Goal: Information Seeking & Learning: Understand process/instructions

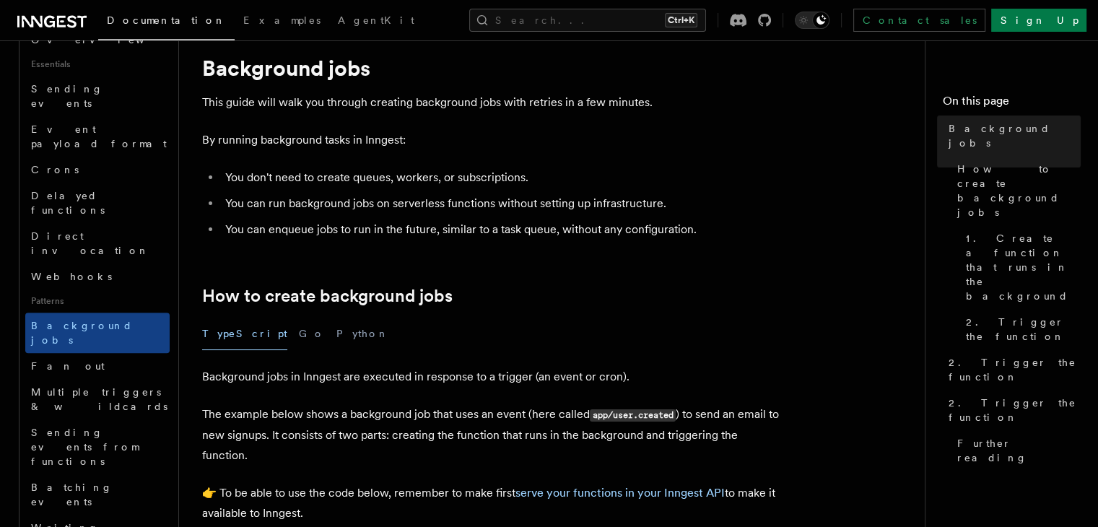
scroll to position [507, 0]
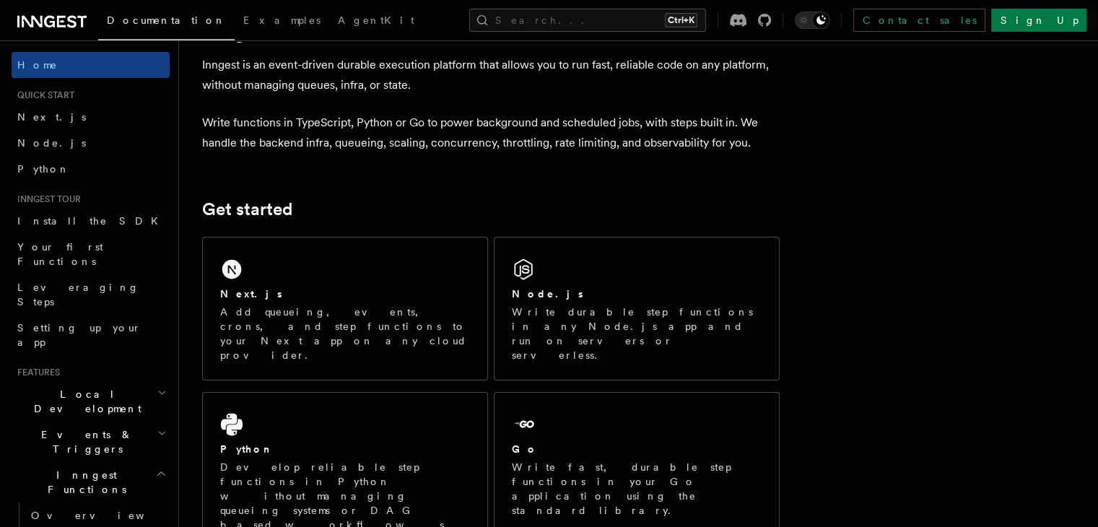
scroll to position [66, 0]
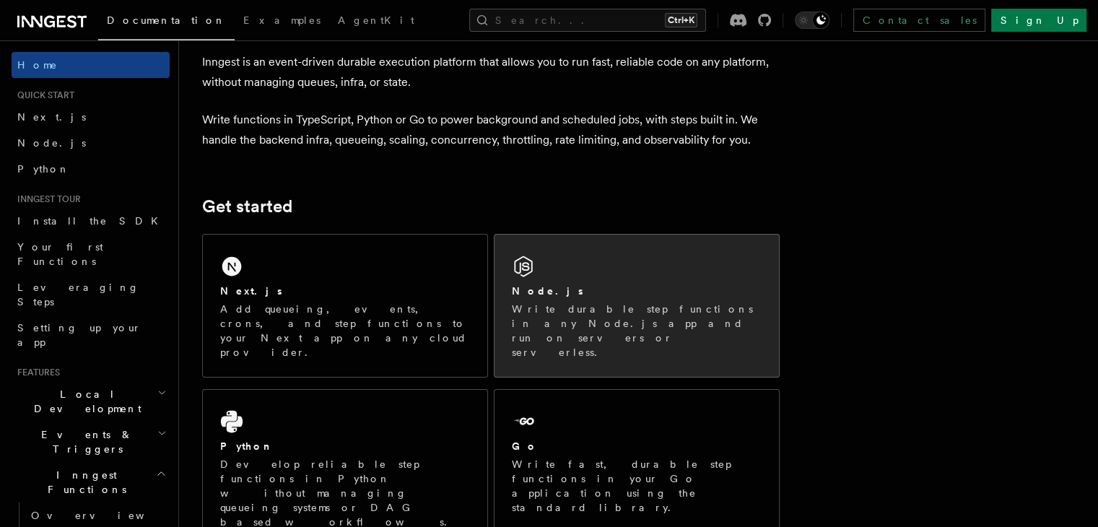
click at [579, 310] on p "Write durable step functions in any Node.js app and run on servers or serverles…" at bounding box center [637, 331] width 250 height 58
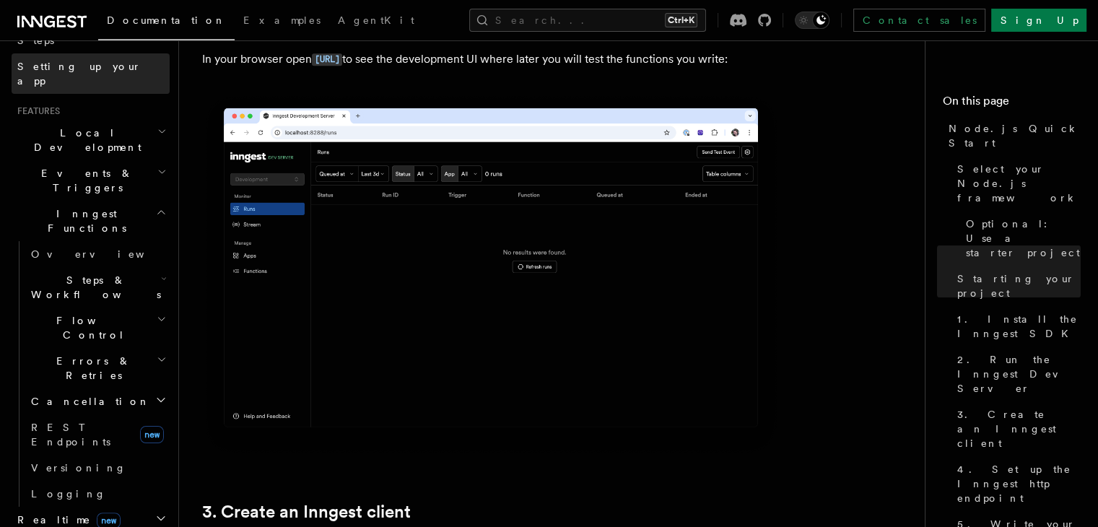
scroll to position [264, 0]
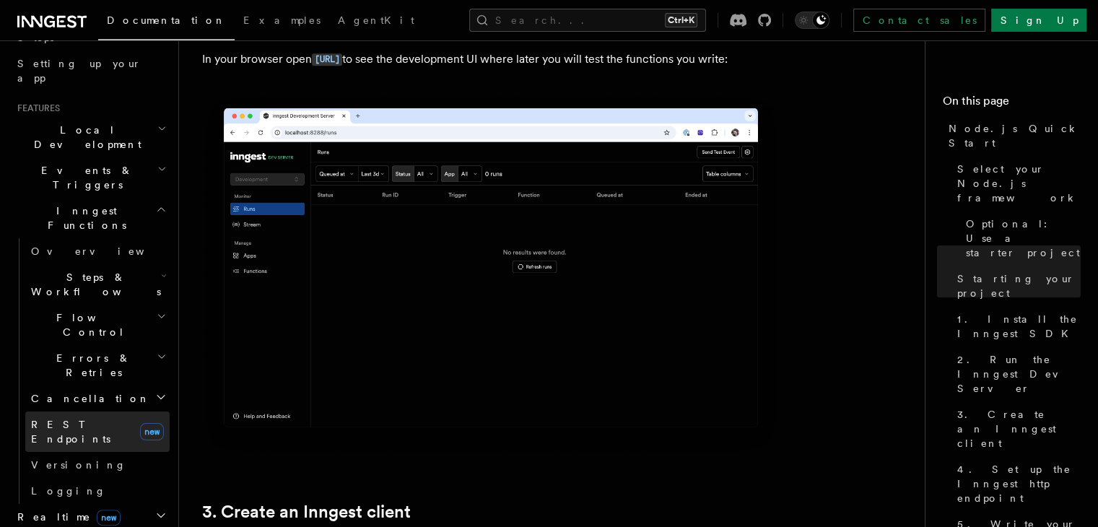
click at [69, 419] on span "REST Endpoints" at bounding box center [70, 432] width 79 height 26
click at [57, 419] on span "REST Endpoints" at bounding box center [70, 432] width 79 height 26
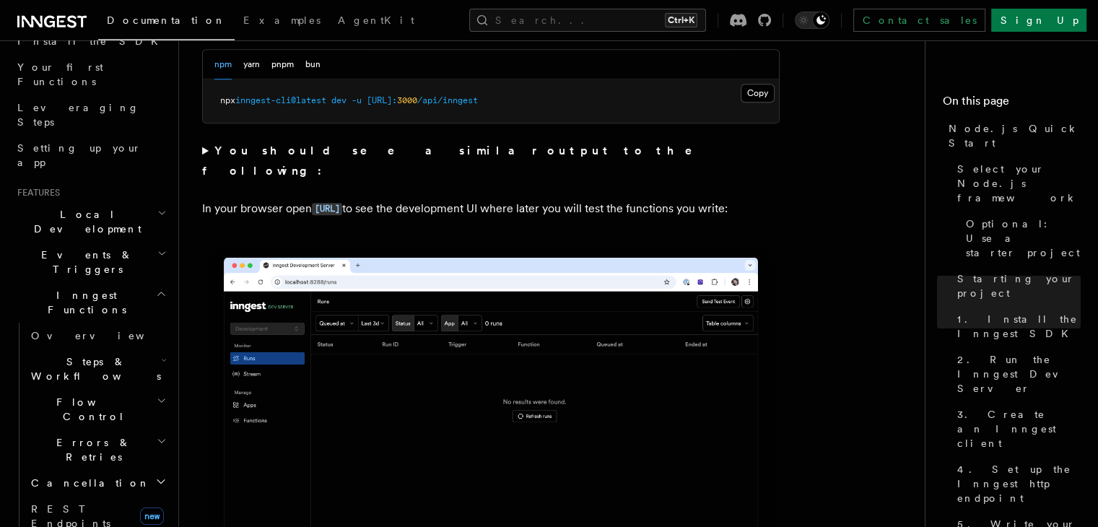
scroll to position [1071, 0]
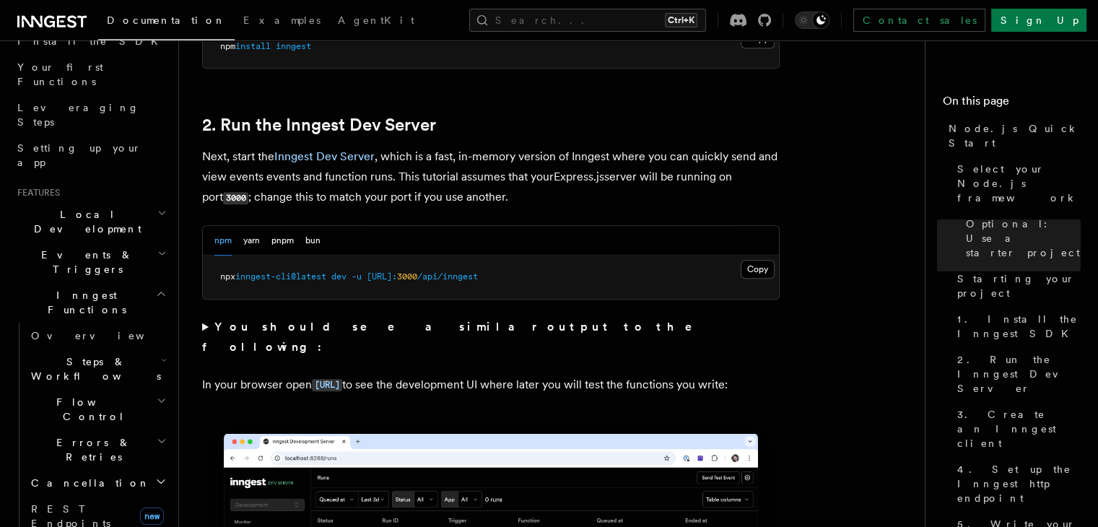
click at [61, 476] on span "Cancellation" at bounding box center [87, 483] width 125 height 14
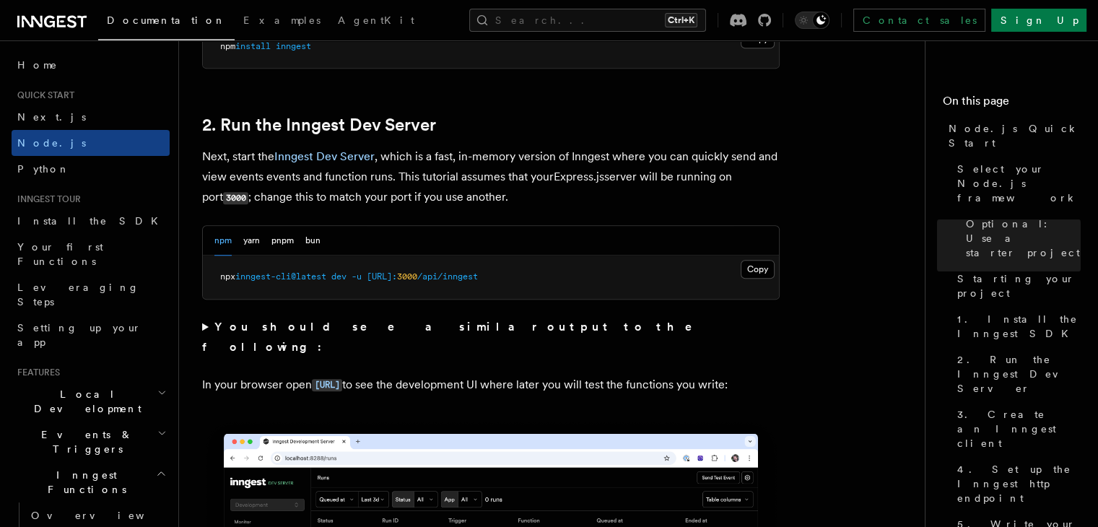
click at [86, 468] on span "Inngest Functions" at bounding box center [84, 482] width 144 height 29
click at [107, 381] on h2 "Local Development" at bounding box center [91, 401] width 158 height 40
drag, startPoint x: 66, startPoint y: 380, endPoint x: 405, endPoint y: 222, distance: 374.4
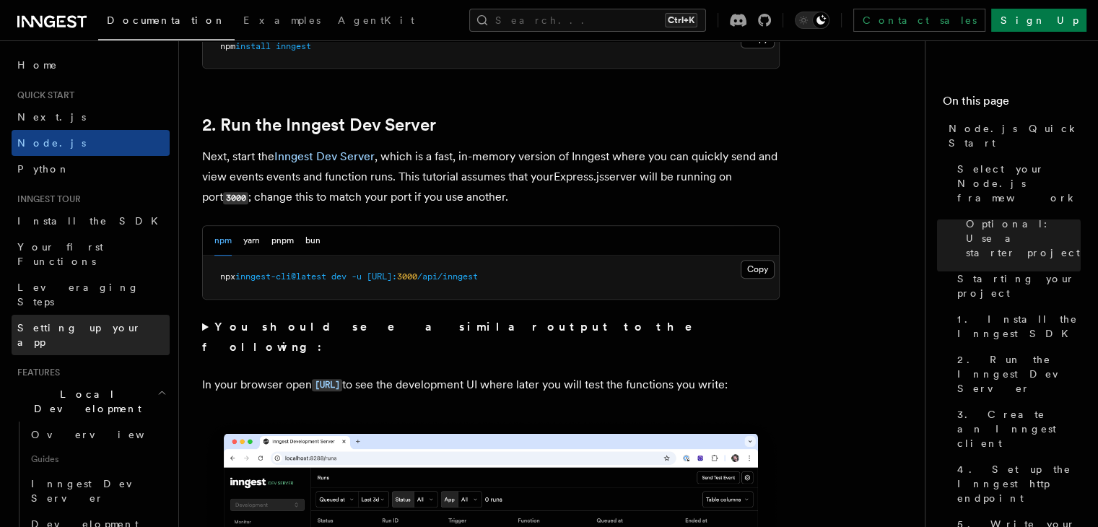
click at [55, 322] on span "Setting up your app" at bounding box center [79, 335] width 124 height 26
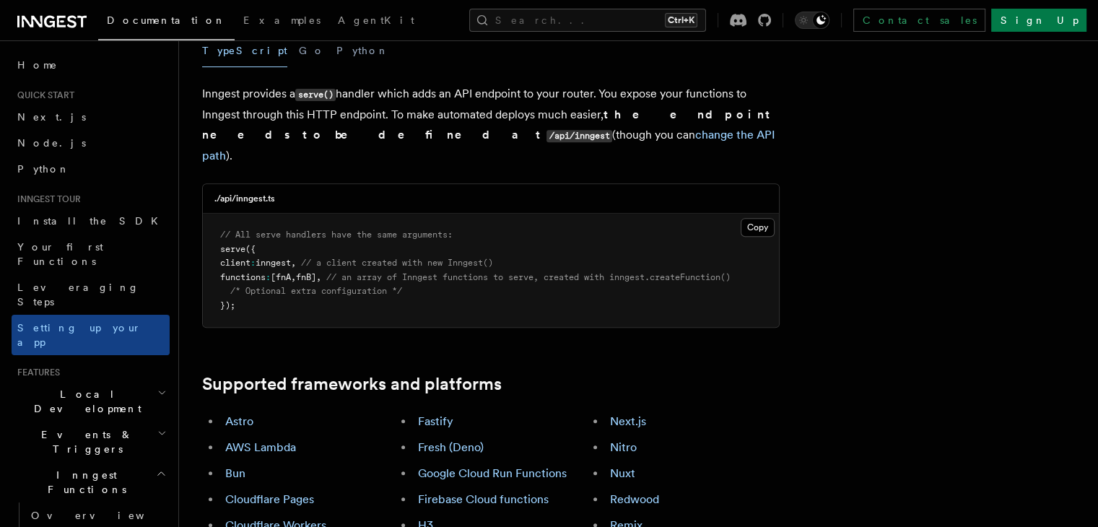
scroll to position [456, 0]
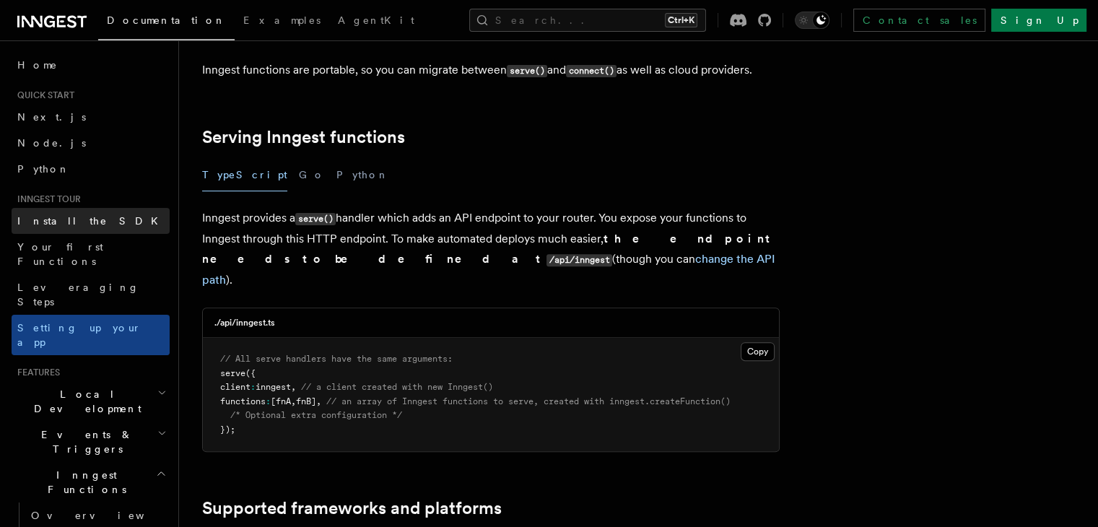
click at [51, 225] on span "Install the SDK" at bounding box center [91, 221] width 149 height 12
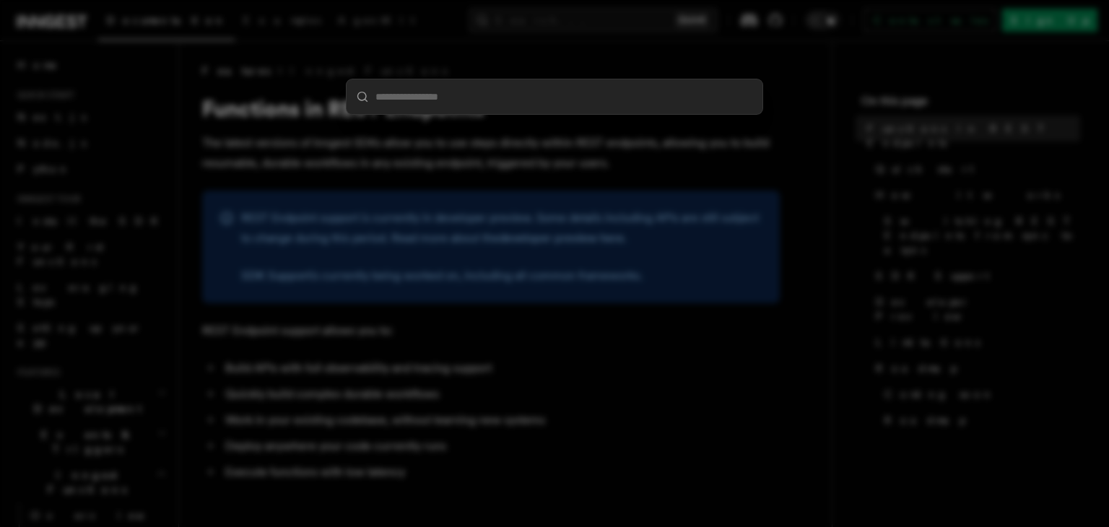
click at [498, 105] on input "search" at bounding box center [555, 96] width 416 height 35
click at [723, 43] on div at bounding box center [554, 263] width 1109 height 527
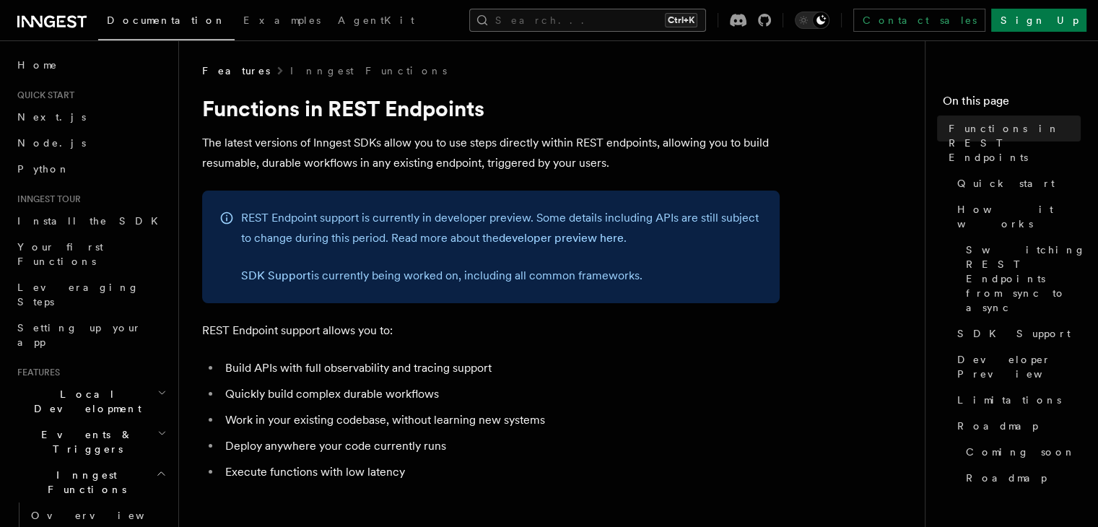
click at [698, 20] on kbd "Ctrl+K" at bounding box center [681, 20] width 32 height 14
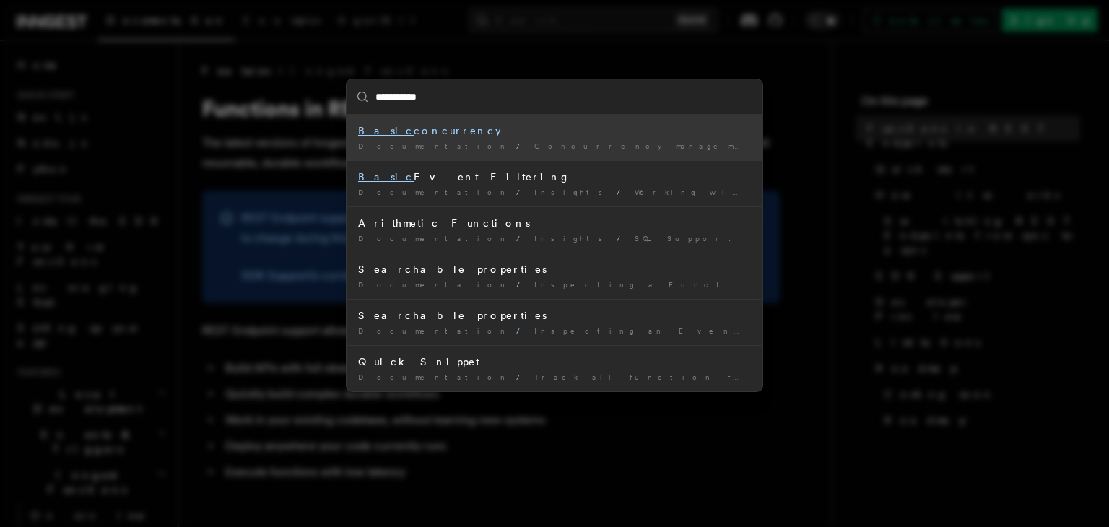
type input "**********"
click at [492, 40] on div "**********" at bounding box center [554, 263] width 1109 height 527
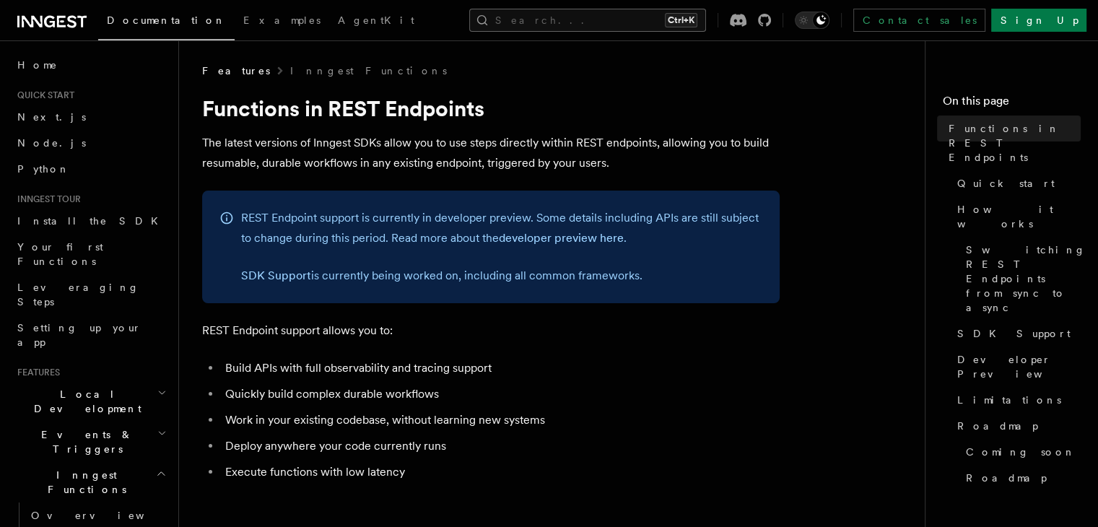
drag, startPoint x: 680, startPoint y: 33, endPoint x: 687, endPoint y: 22, distance: 13.6
click at [687, 22] on button "Search... Ctrl+K" at bounding box center [587, 20] width 237 height 23
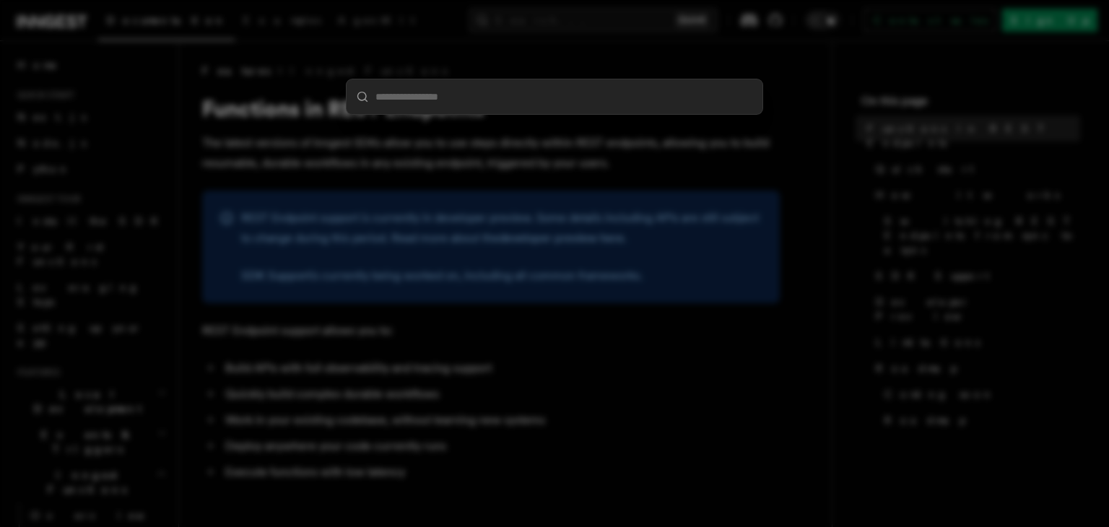
click at [757, 38] on div at bounding box center [554, 263] width 1109 height 527
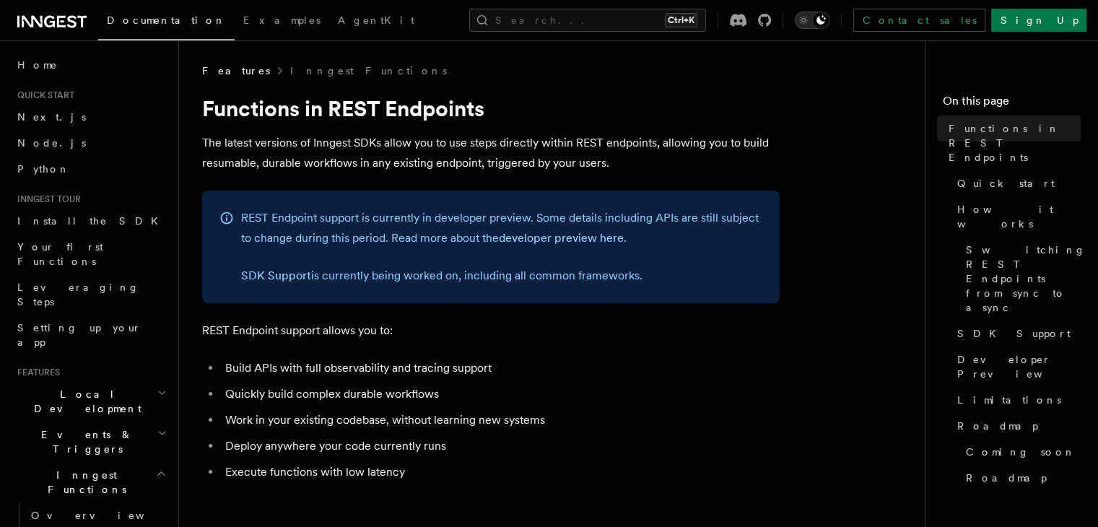
click at [827, 17] on icon "Toggle dark mode" at bounding box center [821, 20] width 12 height 12
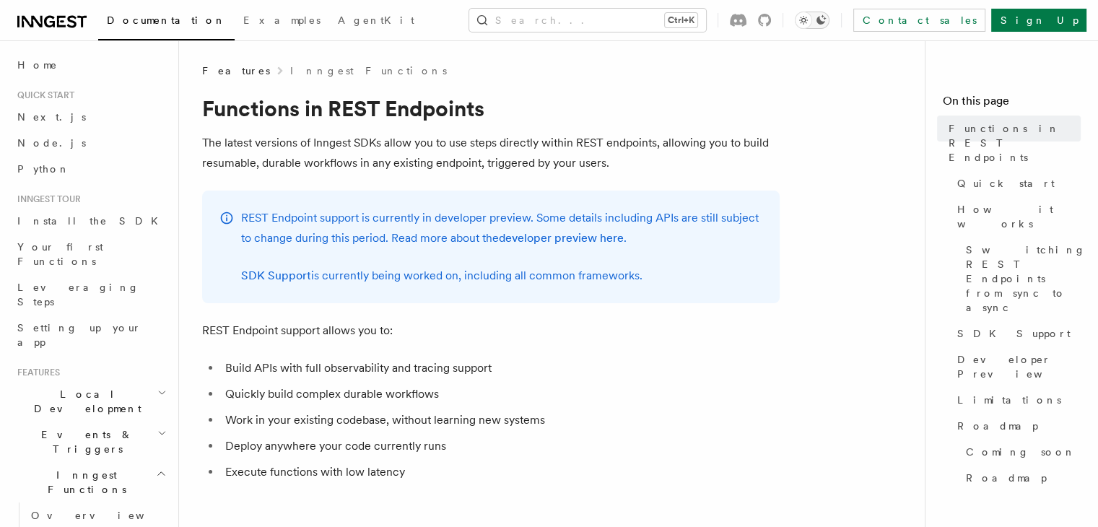
click at [826, 22] on icon "Toggle dark mode" at bounding box center [821, 19] width 9 height 9
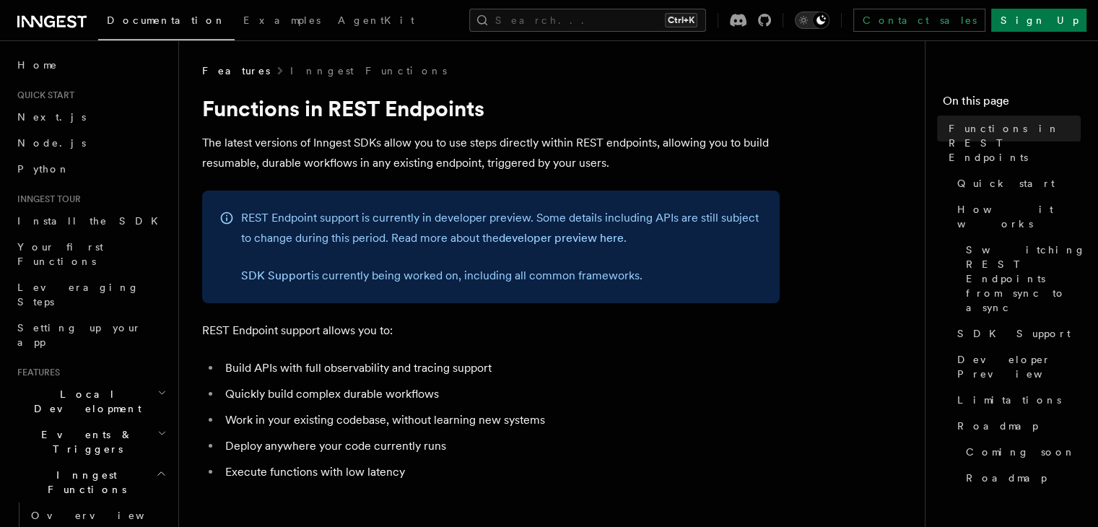
click at [830, 21] on button "Toggle dark mode" at bounding box center [812, 20] width 35 height 17
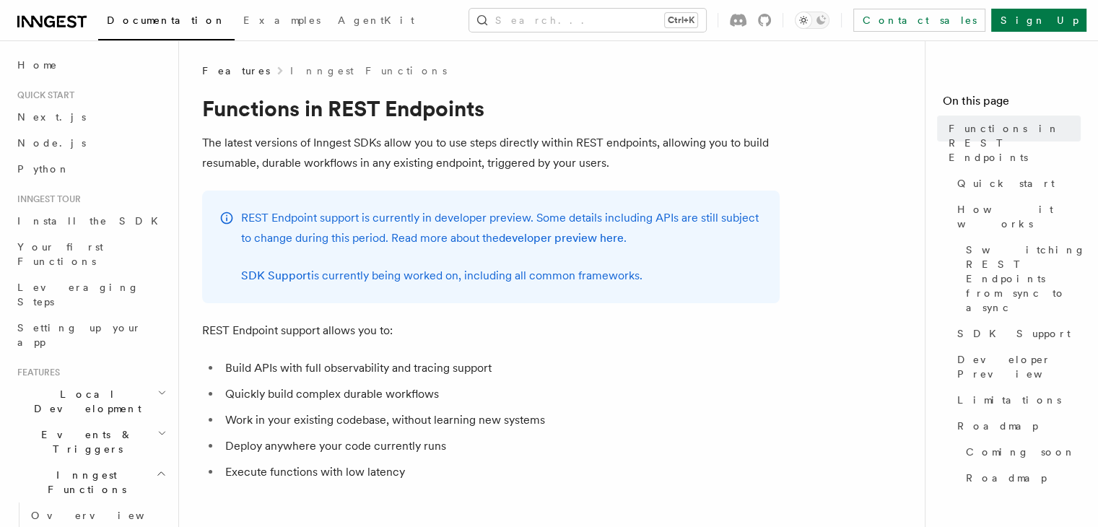
drag, startPoint x: 910, startPoint y: 21, endPoint x: 960, endPoint y: 110, distance: 102.8
click at [960, 110] on h4 "On this page" at bounding box center [1012, 103] width 138 height 23
click at [811, 18] on icon "Toggle dark mode" at bounding box center [803, 20] width 14 height 14
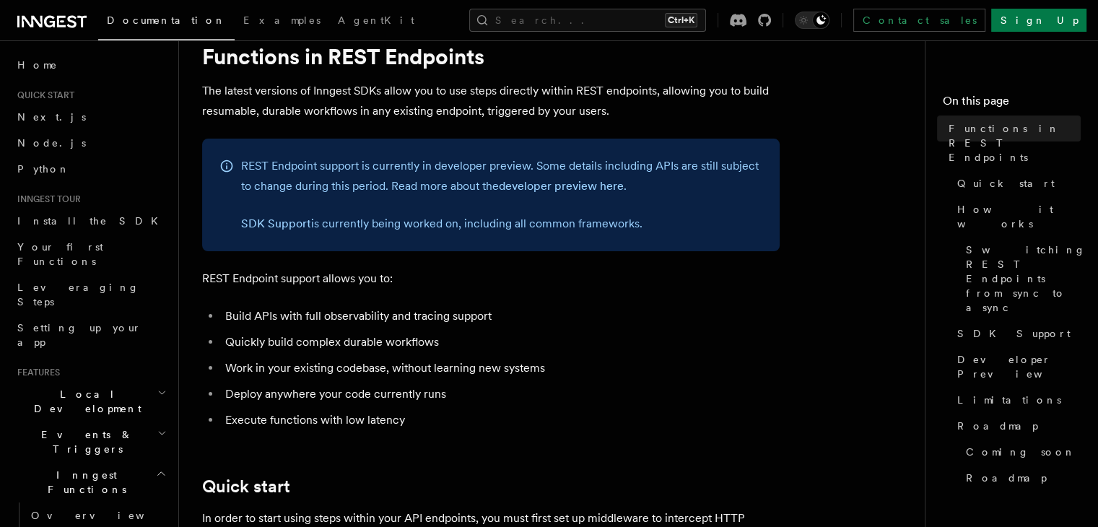
scroll to position [54, 0]
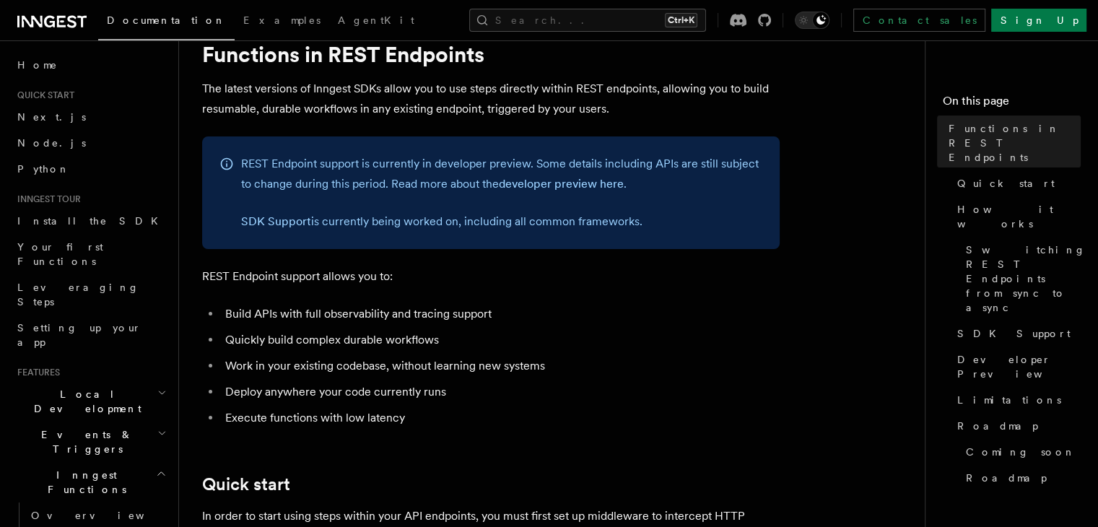
click at [670, 222] on p "SDK Support is currently being worked on, including all common frameworks." at bounding box center [501, 222] width 521 height 20
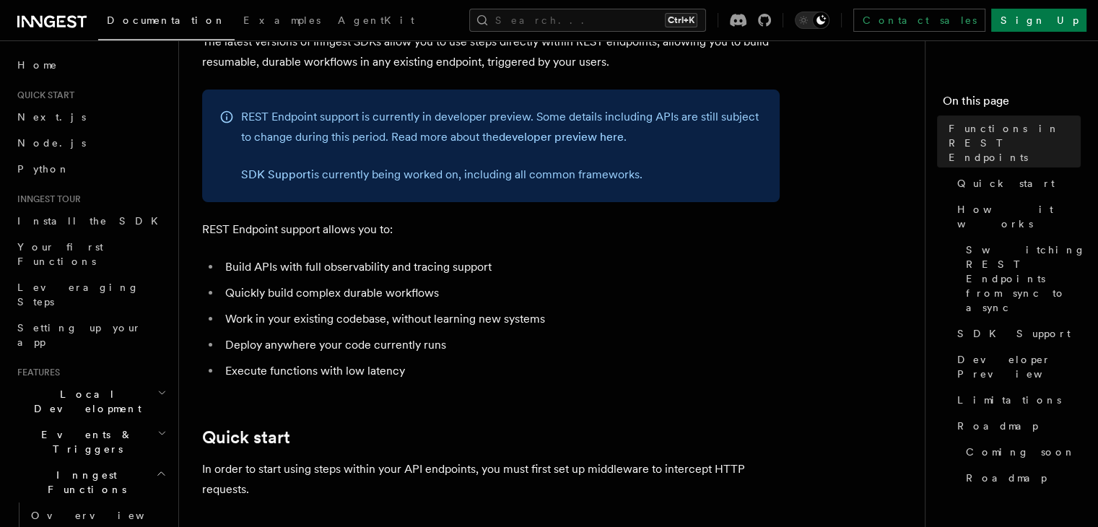
scroll to position [0, 0]
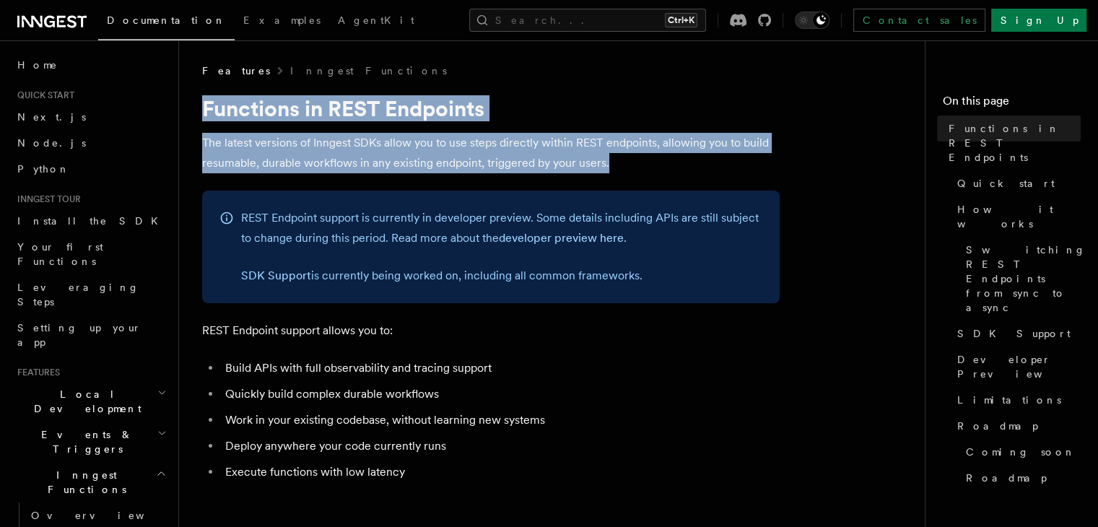
drag, startPoint x: 204, startPoint y: 112, endPoint x: 618, endPoint y: 155, distance: 416.0
click at [583, 162] on p "The latest versions of Inngest SDKs allow you to use steps directly within REST…" at bounding box center [491, 153] width 578 height 40
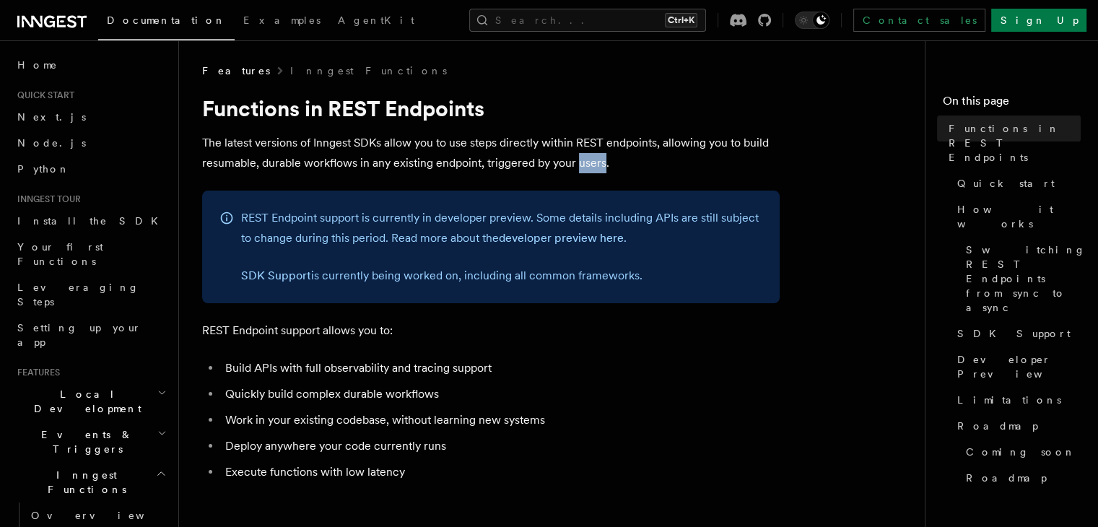
click at [583, 162] on p "The latest versions of Inngest SDKs allow you to use steps directly within REST…" at bounding box center [491, 153] width 578 height 40
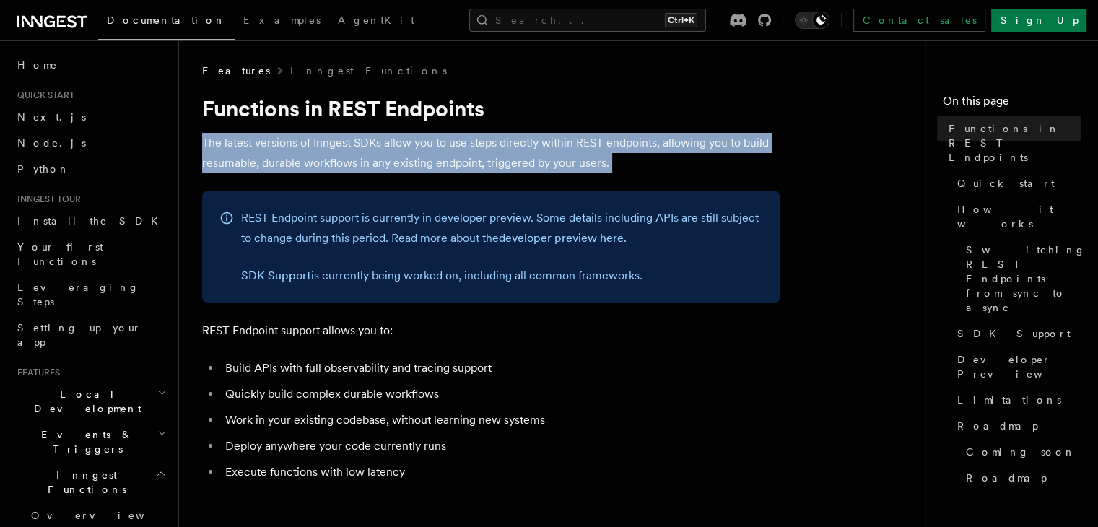
click at [583, 162] on p "The latest versions of Inngest SDKs allow you to use steps directly within REST…" at bounding box center [491, 153] width 578 height 40
click at [607, 167] on p "The latest versions of Inngest SDKs allow you to use steps directly within REST…" at bounding box center [491, 153] width 578 height 40
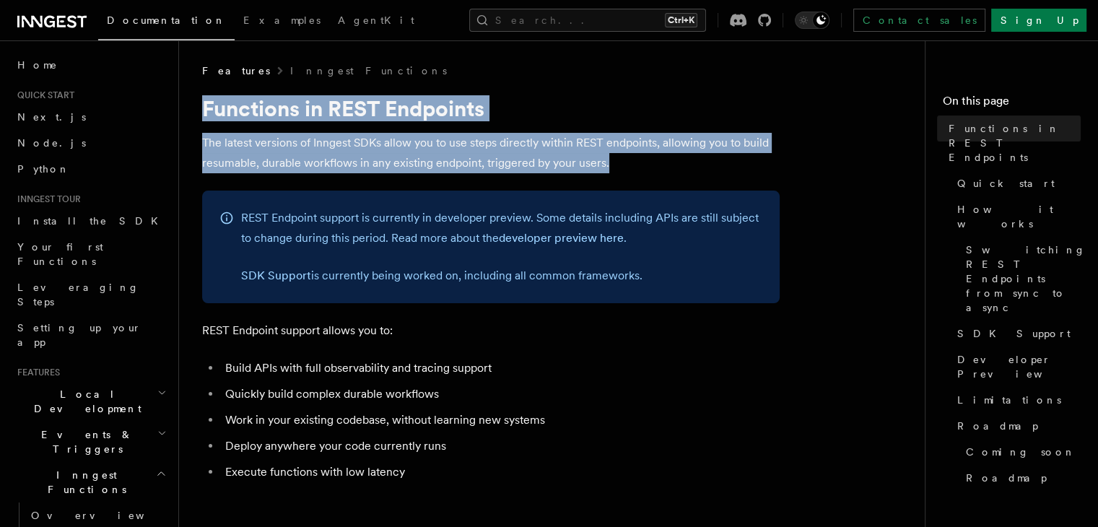
drag, startPoint x: 607, startPoint y: 167, endPoint x: 203, endPoint y: 116, distance: 406.8
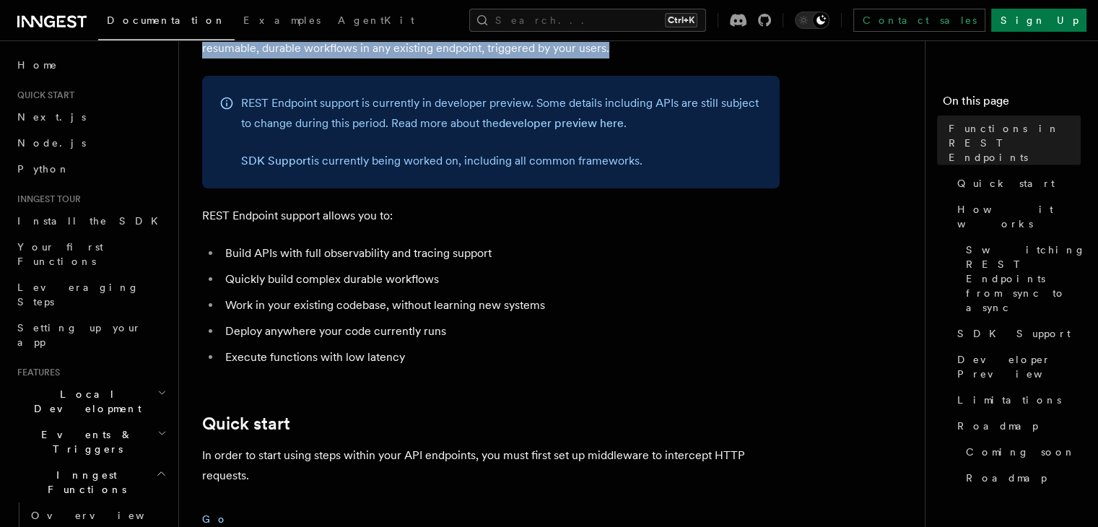
scroll to position [116, 0]
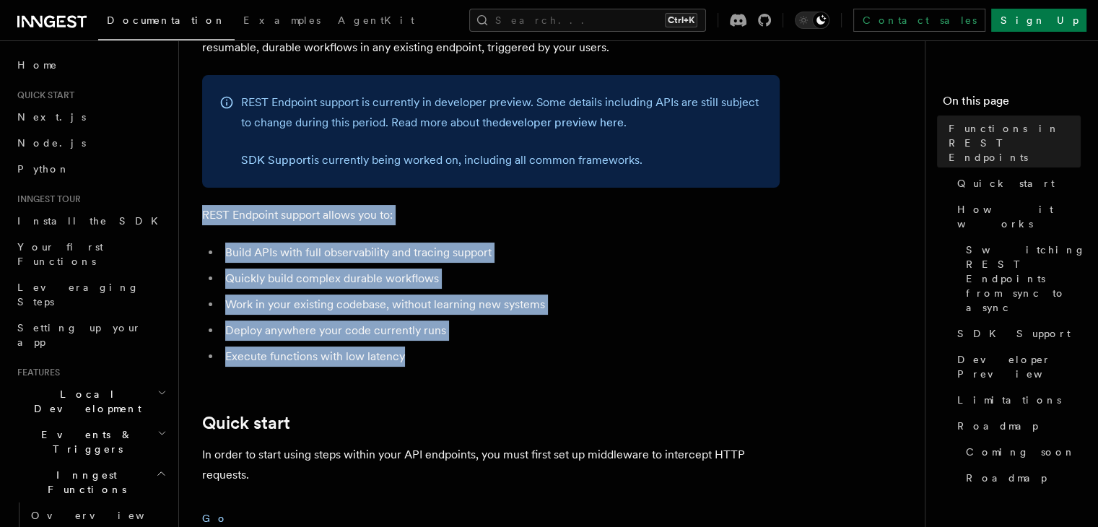
drag, startPoint x: 205, startPoint y: 213, endPoint x: 443, endPoint y: 356, distance: 277.3
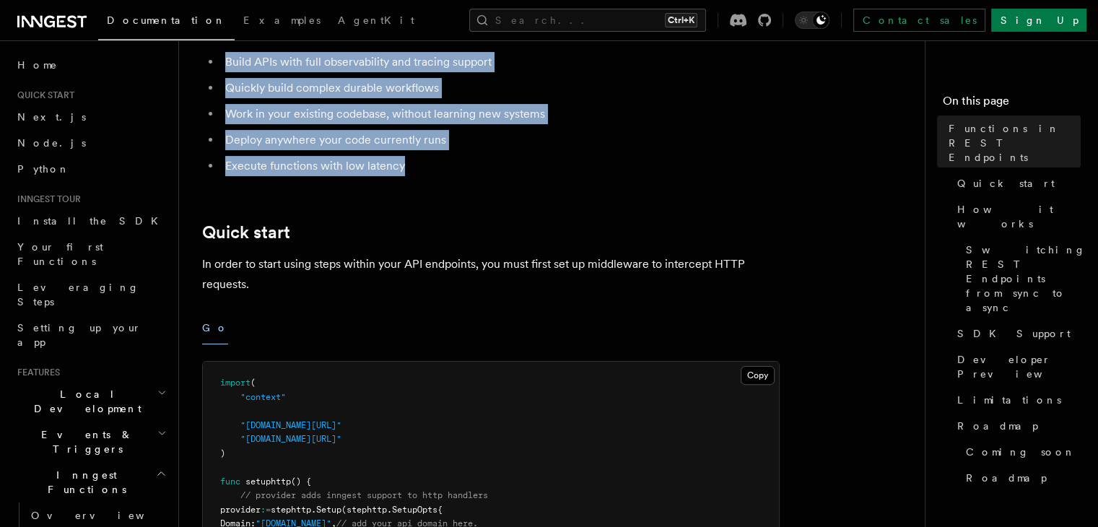
scroll to position [410, 0]
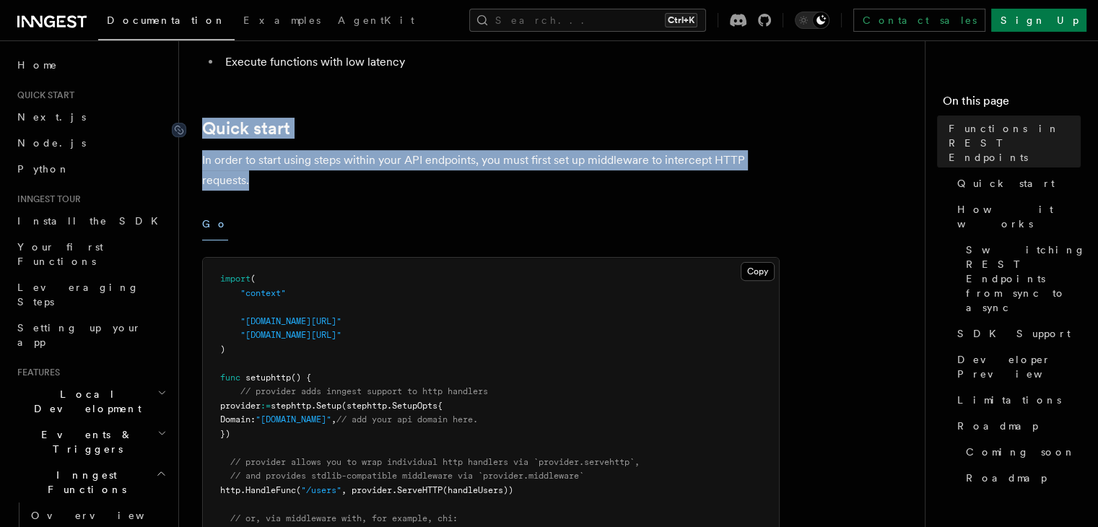
drag, startPoint x: 252, startPoint y: 188, endPoint x: 204, endPoint y: 134, distance: 72.1
click at [248, 125] on link "Quick start" at bounding box center [246, 128] width 88 height 20
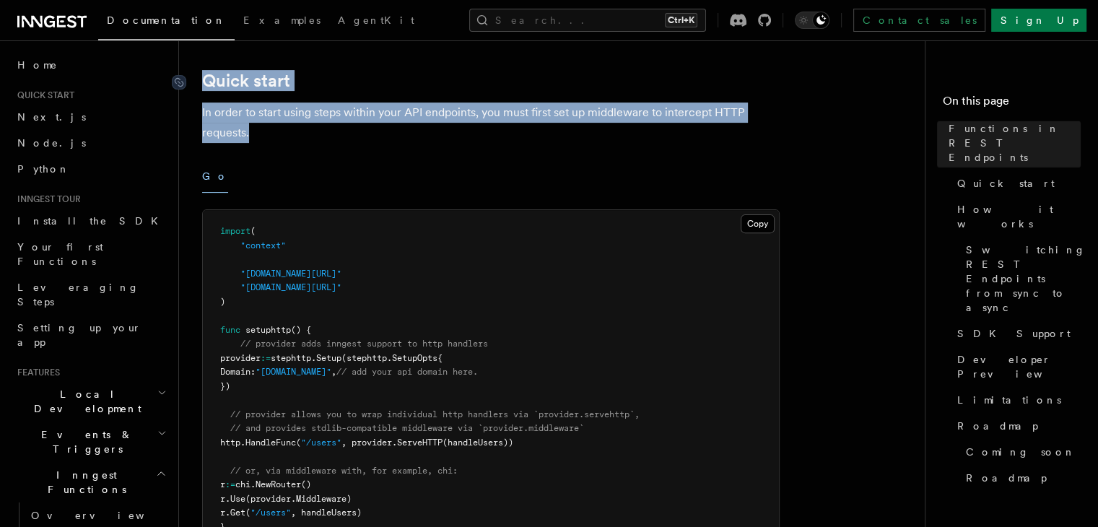
scroll to position [459, 0]
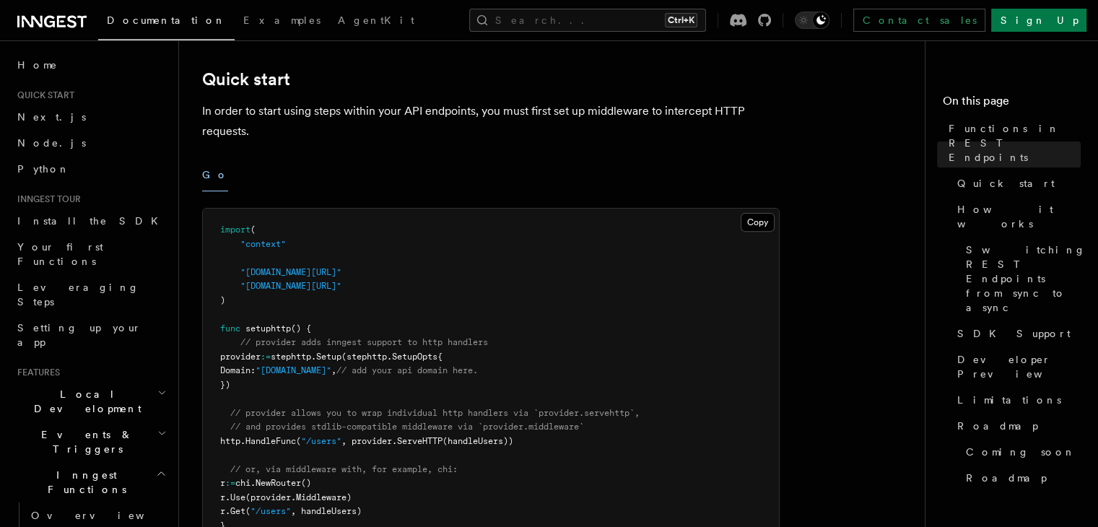
click at [356, 165] on div "Go" at bounding box center [491, 175] width 578 height 32
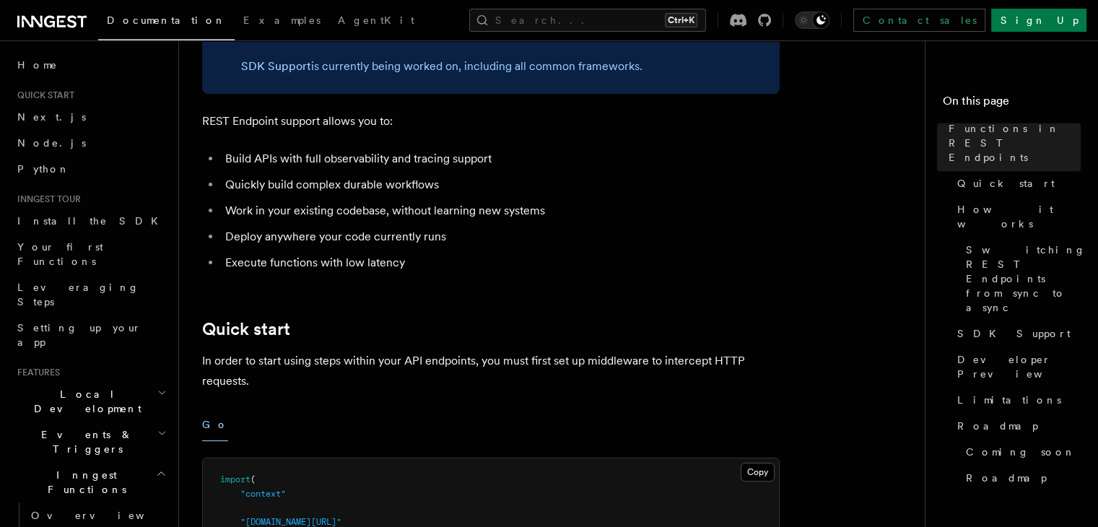
scroll to position [0, 0]
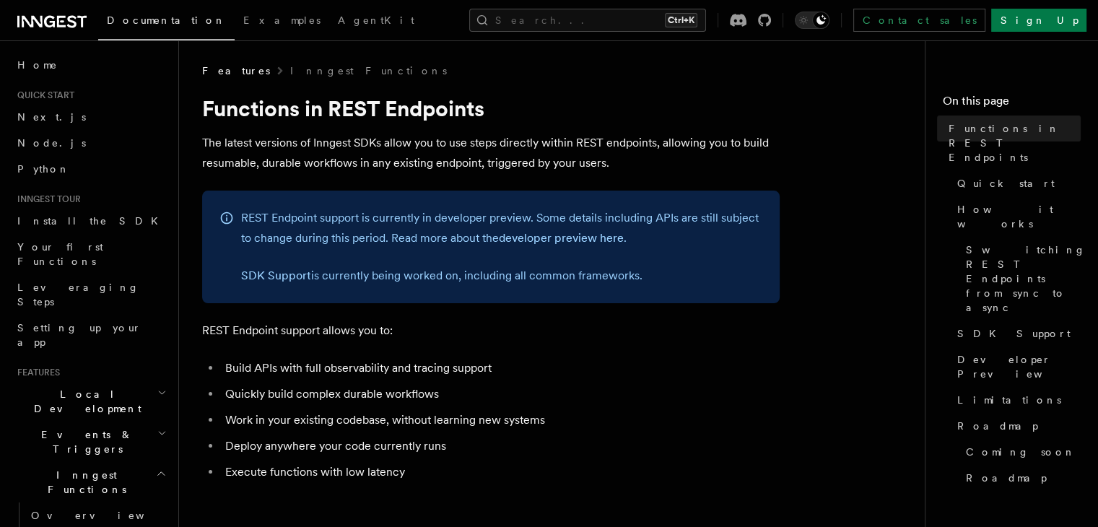
click at [538, 154] on p "The latest versions of Inngest SDKs allow you to use steps directly within REST…" at bounding box center [491, 153] width 578 height 40
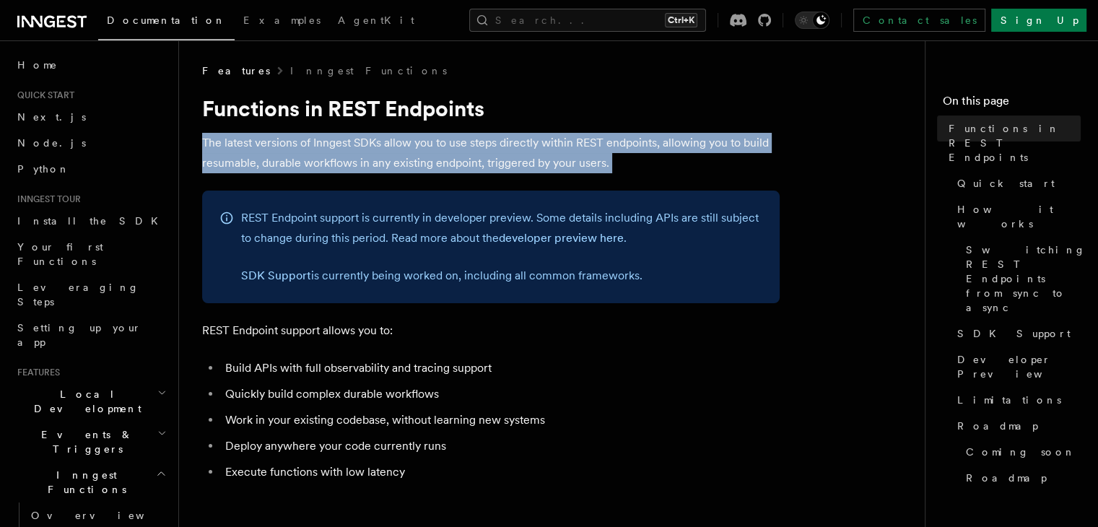
click at [538, 154] on p "The latest versions of Inngest SDKs allow you to use steps directly within REST…" at bounding box center [491, 153] width 578 height 40
click at [588, 160] on p "The latest versions of Inngest SDKs allow you to use steps directly within REST…" at bounding box center [491, 153] width 578 height 40
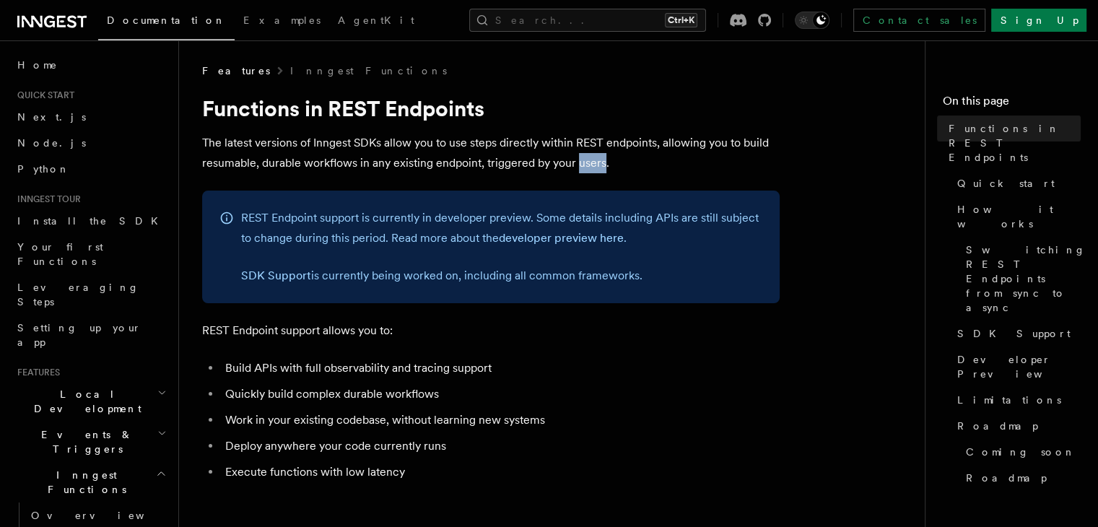
click at [588, 160] on p "The latest versions of Inngest SDKs allow you to use steps directly within REST…" at bounding box center [491, 153] width 578 height 40
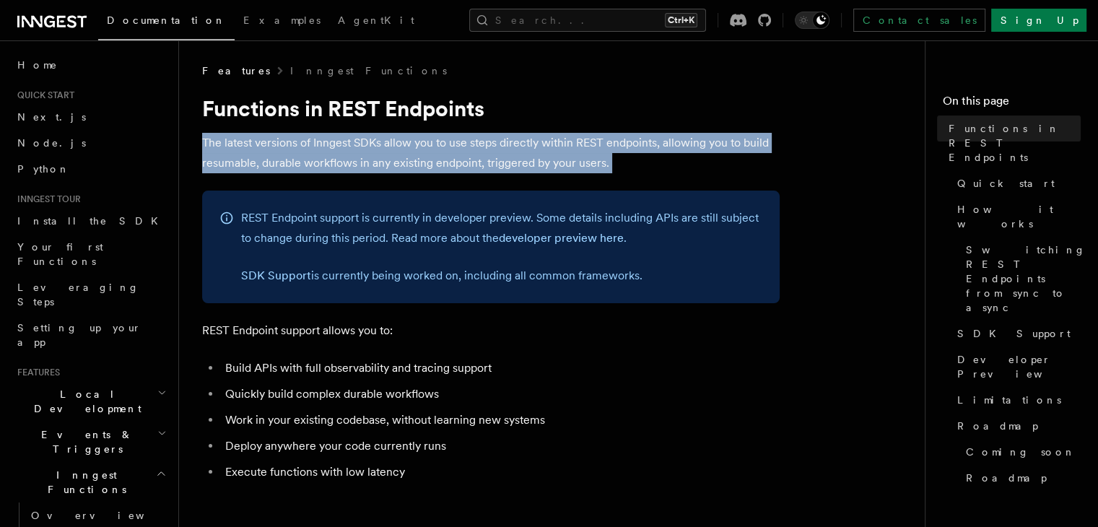
click at [588, 160] on p "The latest versions of Inngest SDKs allow you to use steps directly within REST…" at bounding box center [491, 153] width 578 height 40
click at [604, 165] on p "The latest versions of Inngest SDKs allow you to use steps directly within REST…" at bounding box center [491, 153] width 578 height 40
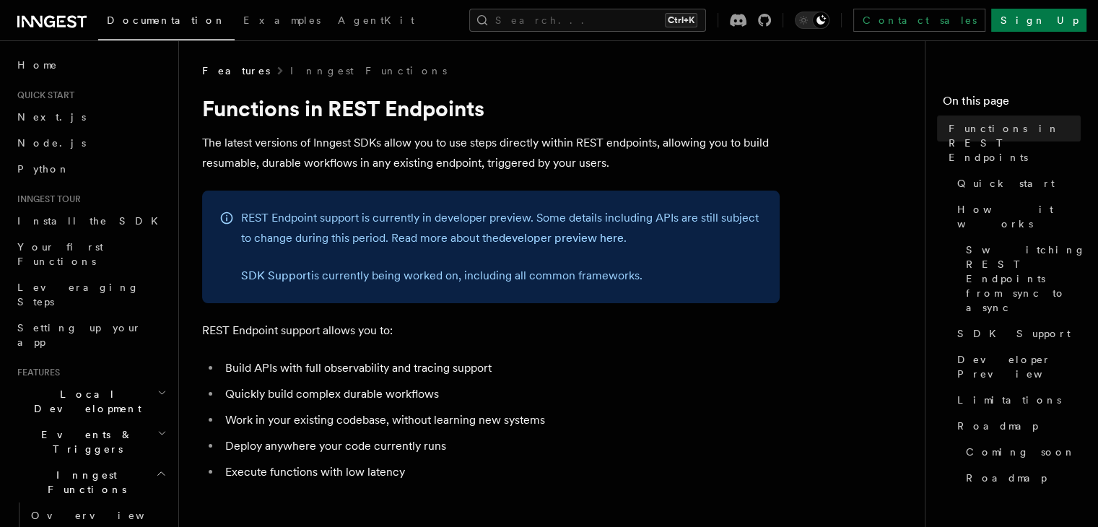
click at [604, 165] on p "The latest versions of Inngest SDKs allow you to use steps directly within REST…" at bounding box center [491, 153] width 578 height 40
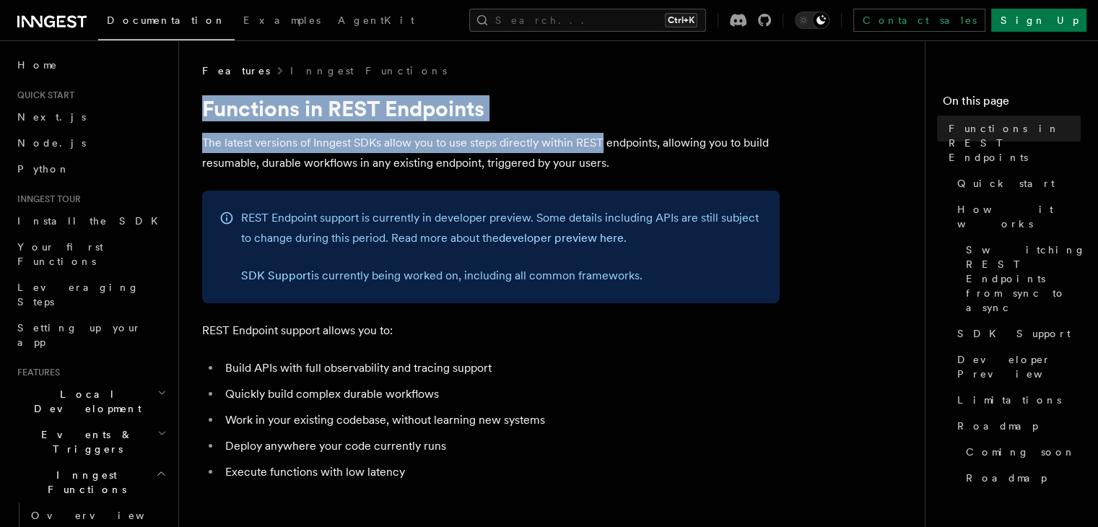
drag, startPoint x: 201, startPoint y: 106, endPoint x: 601, endPoint y: 134, distance: 400.3
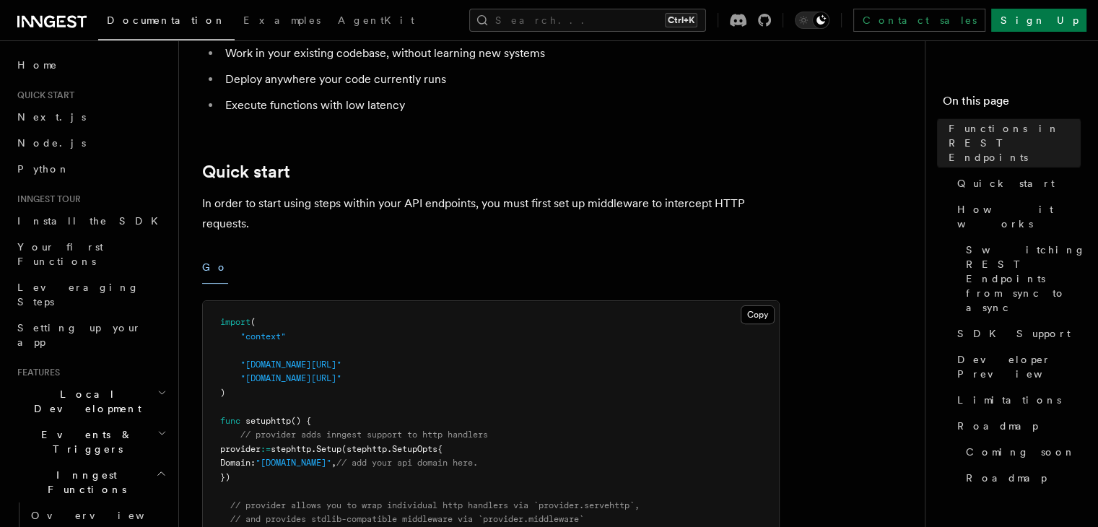
scroll to position [502, 0]
